Goal: Transaction & Acquisition: Download file/media

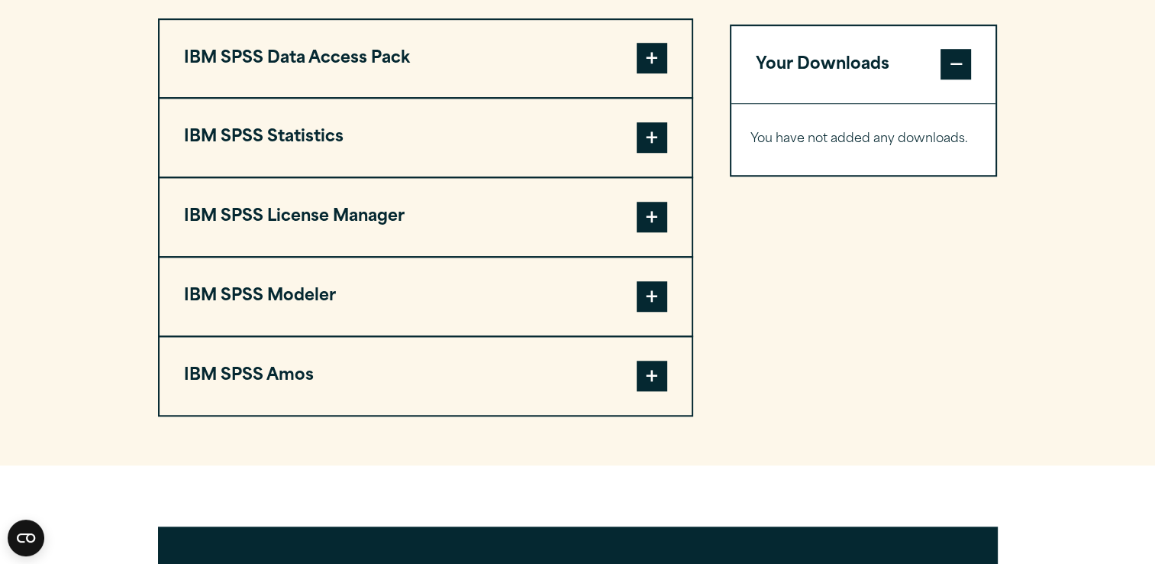
scroll to position [1200, 0]
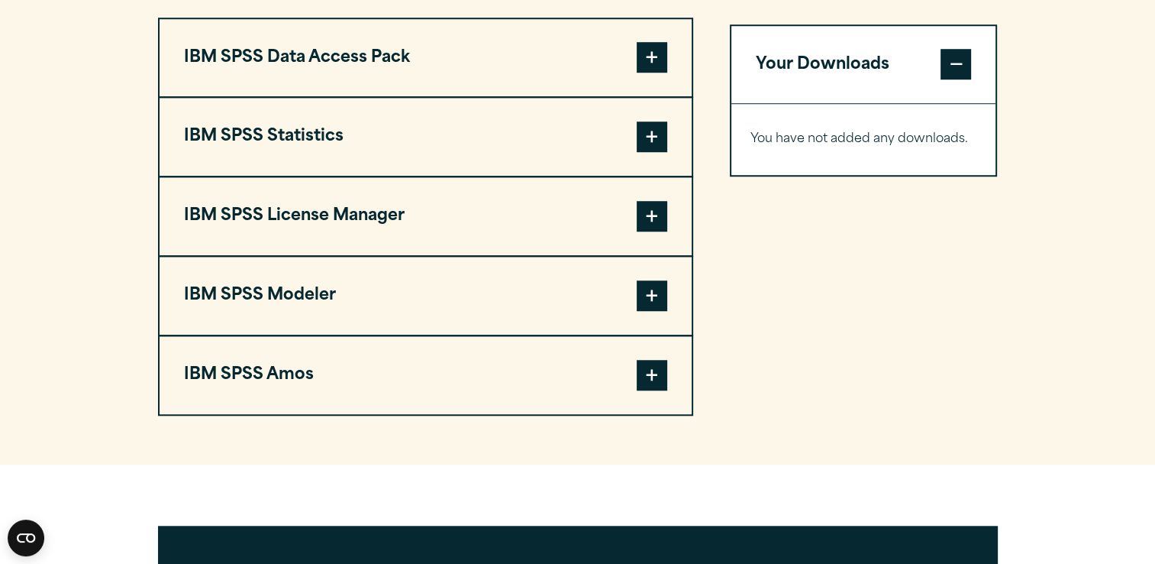
click at [626, 160] on button "IBM SPSS Statistics" at bounding box center [426, 137] width 532 height 78
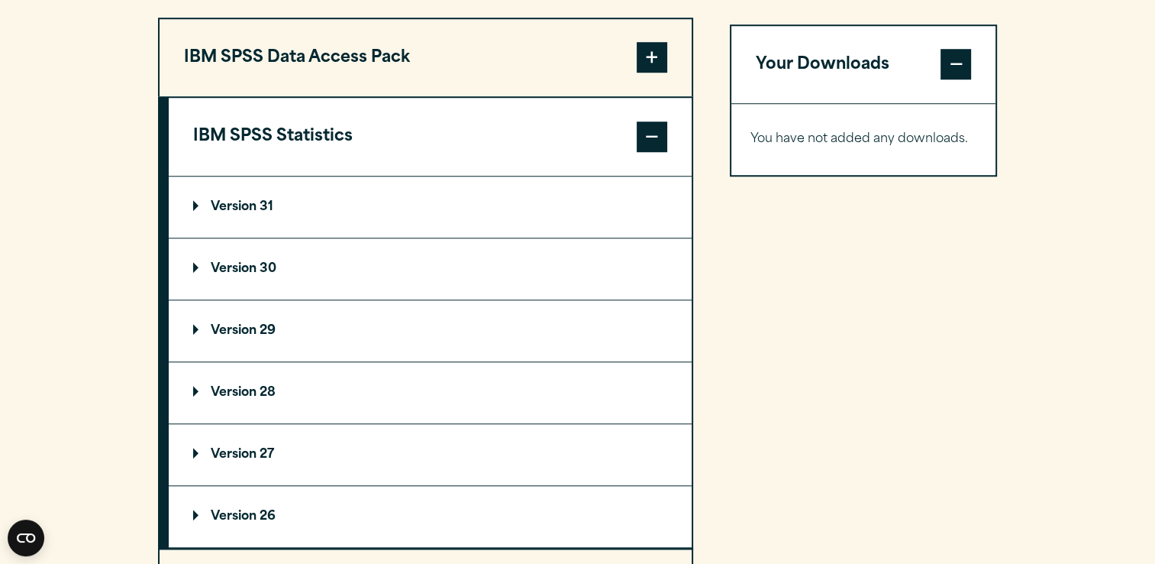
click at [231, 275] on p "Version 30" at bounding box center [234, 269] width 83 height 12
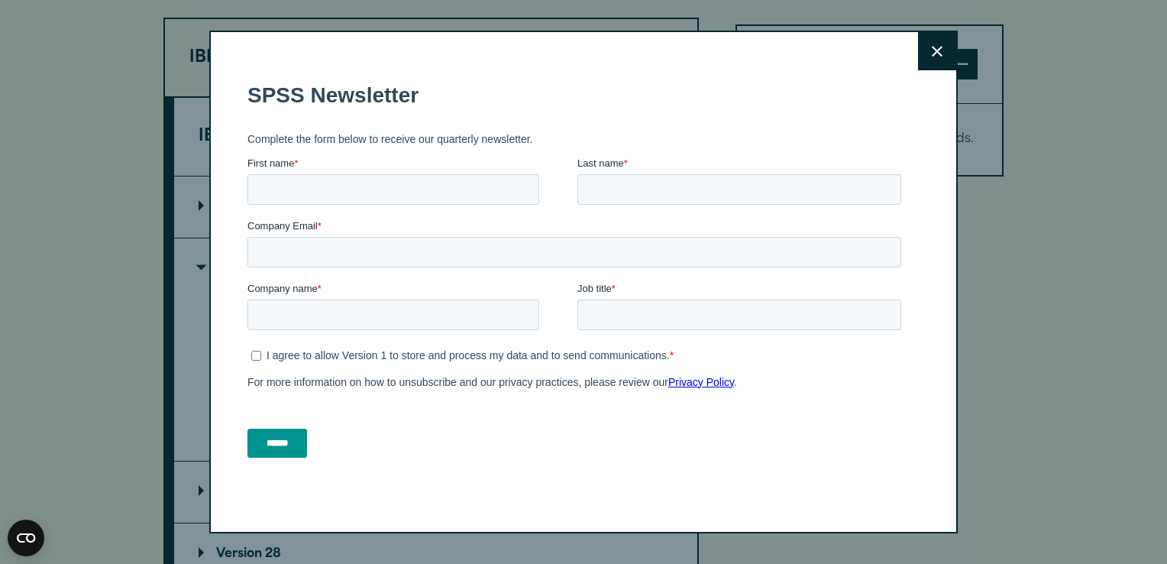
click at [918, 35] on button "Close" at bounding box center [937, 51] width 38 height 38
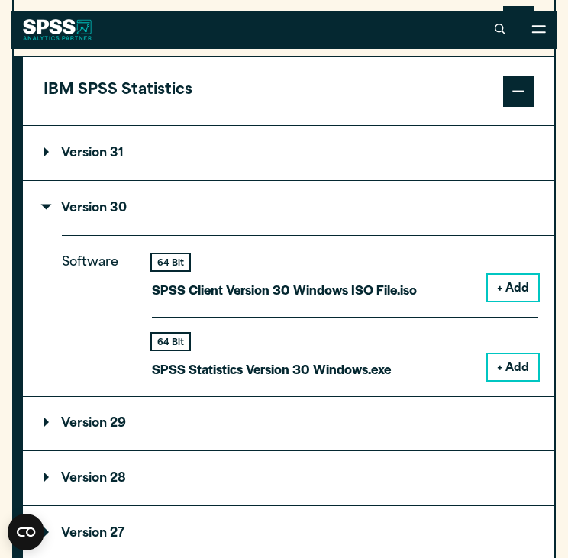
scroll to position [1368, 0]
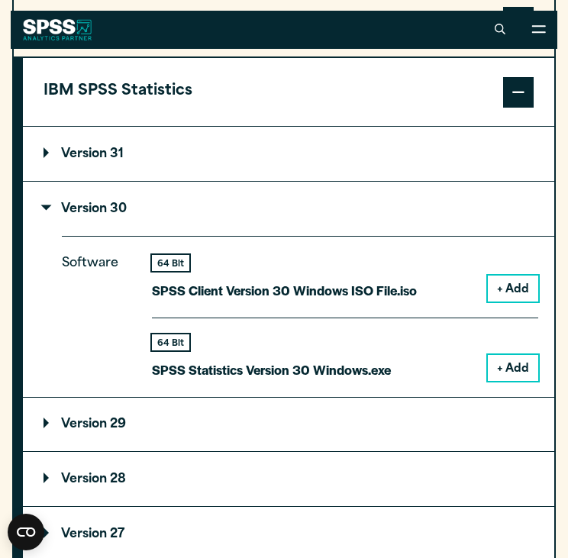
click at [510, 380] on button "+ Add" at bounding box center [513, 368] width 50 height 26
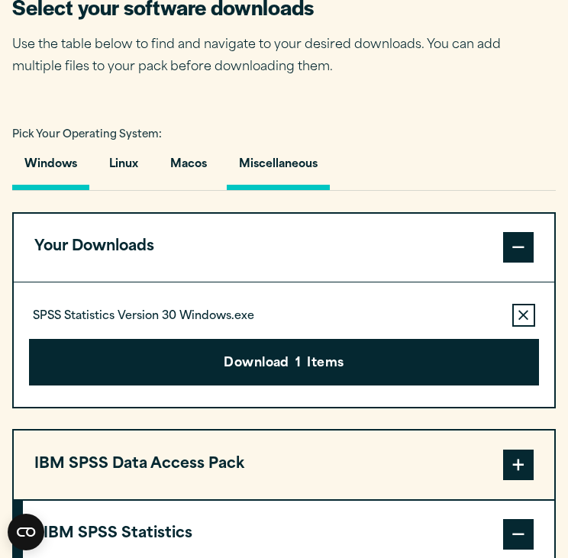
scroll to position [990, 0]
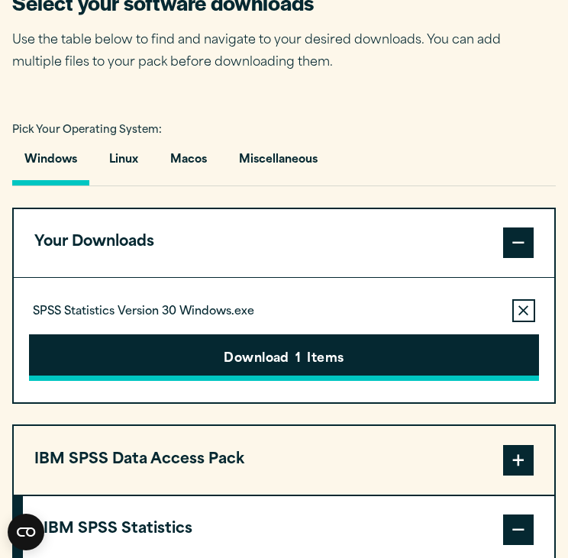
click at [245, 344] on button "Download 1 Items" at bounding box center [284, 357] width 510 height 47
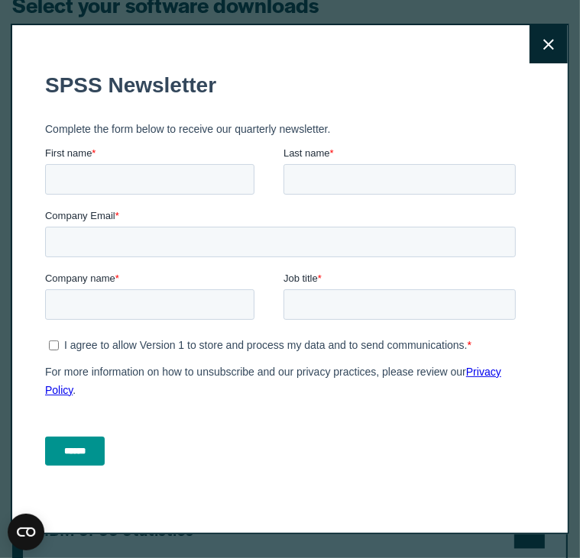
click at [543, 44] on icon at bounding box center [548, 44] width 11 height 11
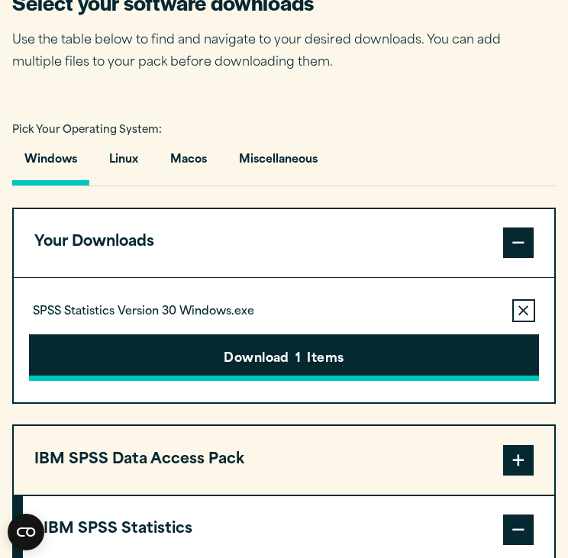
click at [171, 368] on button "Download 1 Items" at bounding box center [284, 357] width 510 height 47
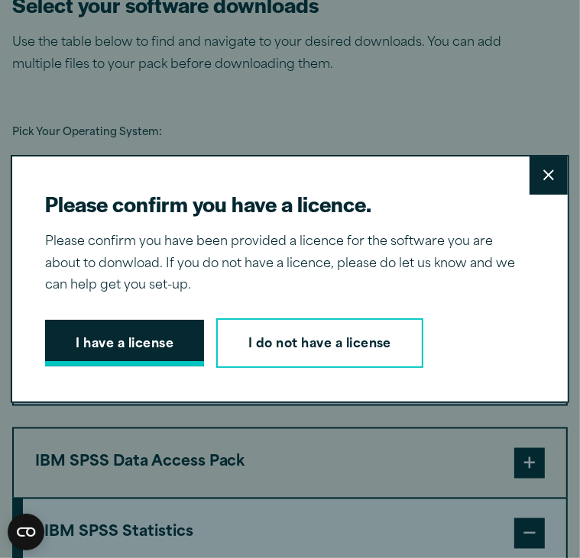
click at [131, 354] on button "I have a license" at bounding box center [124, 343] width 159 height 47
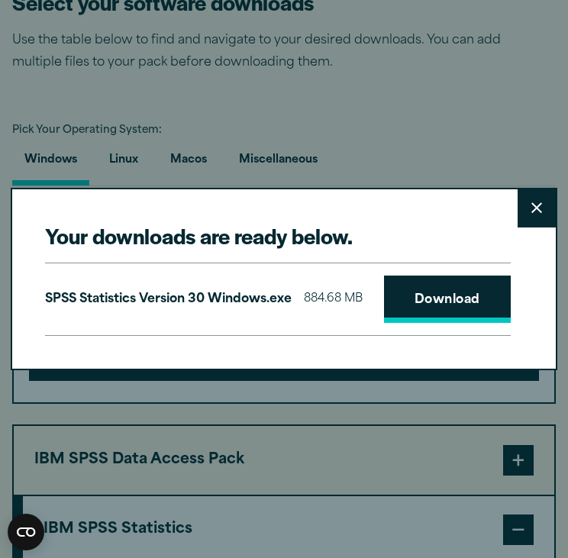
click at [434, 316] on link "Download" at bounding box center [447, 299] width 127 height 47
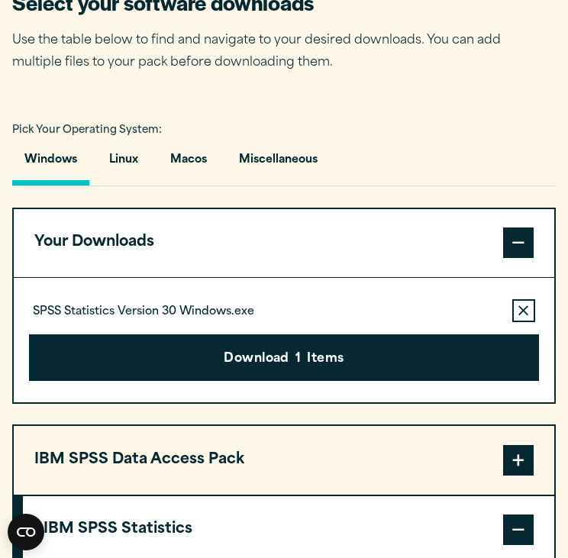
click at [273, 39] on div "Your downloads are ready below. Close SPSS Statistics Version 30 Windows.exe 88…" at bounding box center [284, 279] width 568 height 558
